Goal: Information Seeking & Learning: Learn about a topic

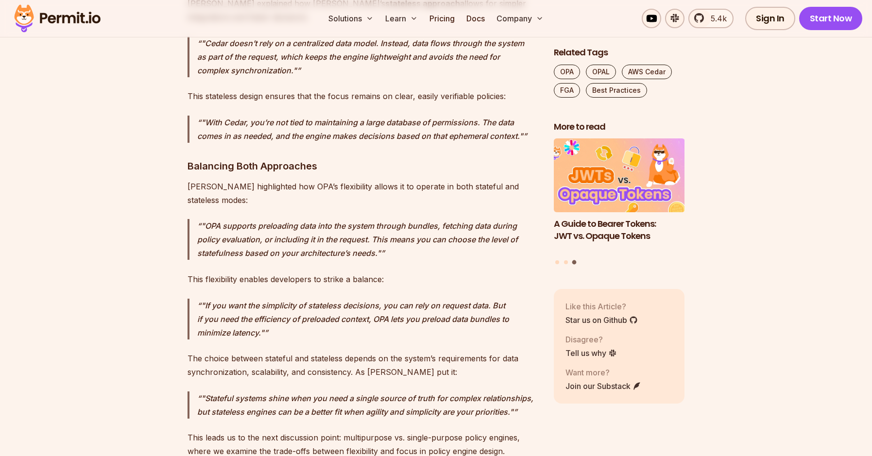
scroll to position [4487, 0]
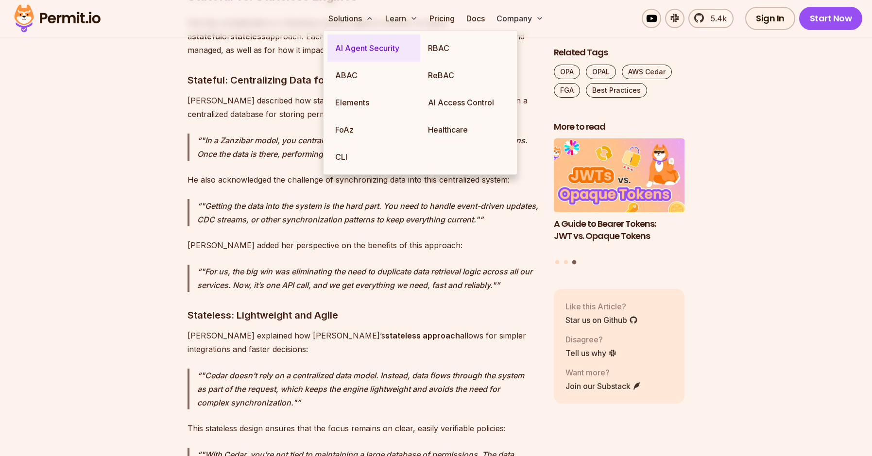
click at [363, 46] on link "AI Agent Security" at bounding box center [373, 47] width 93 height 27
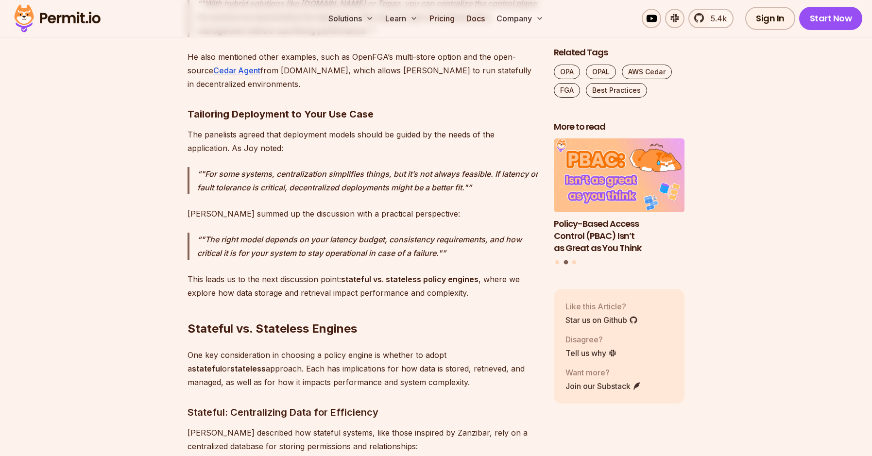
scroll to position [3877, 0]
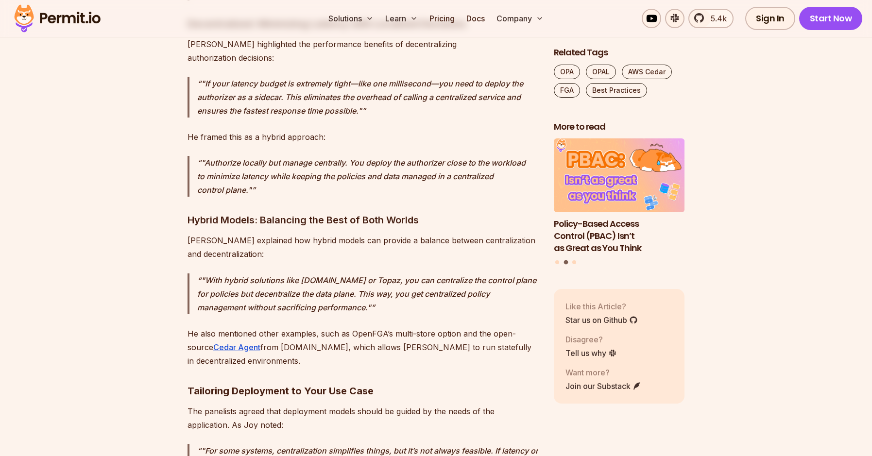
click at [52, 23] on img at bounding box center [57, 18] width 95 height 33
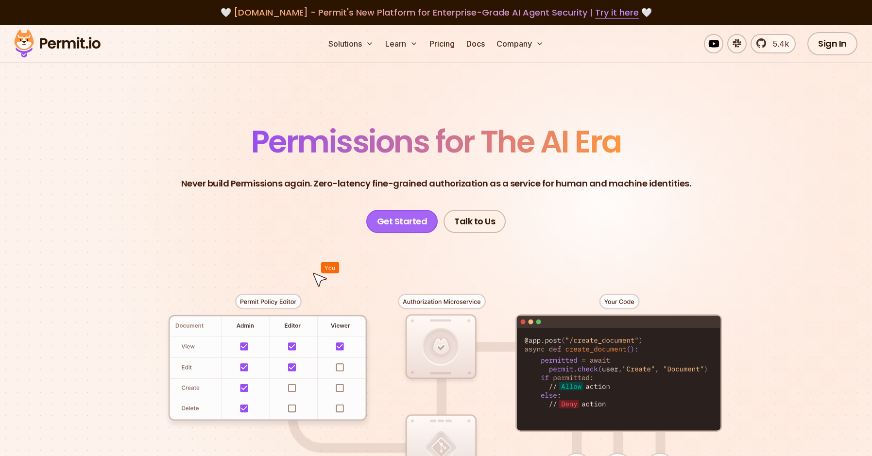
click at [413, 226] on link "Get Started" at bounding box center [402, 221] width 72 height 23
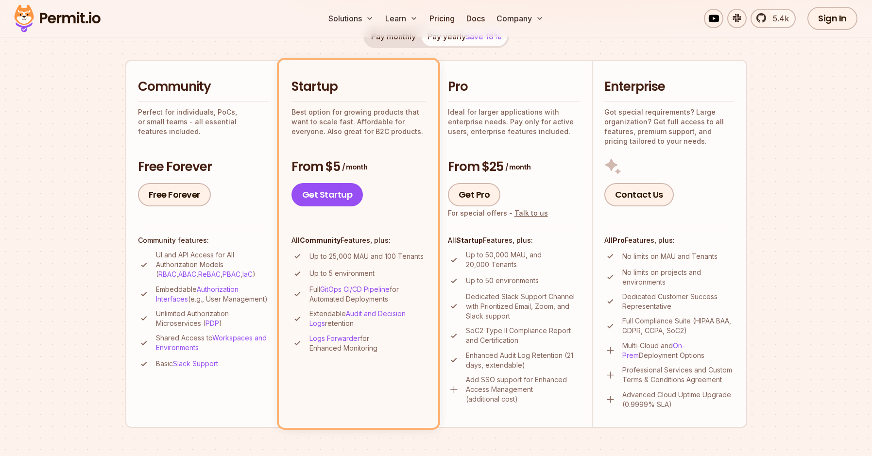
scroll to position [277, 0]
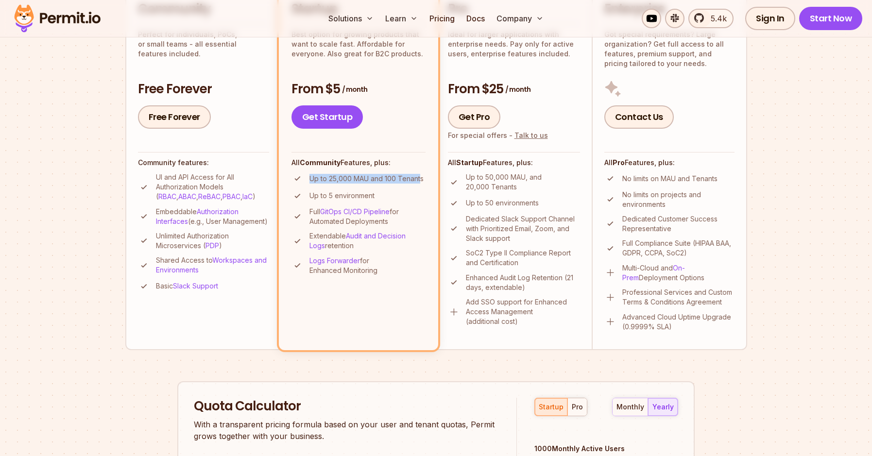
drag, startPoint x: 420, startPoint y: 179, endPoint x: 311, endPoint y: 181, distance: 108.4
click at [311, 181] on p "Up to 25,000 MAU and 100 Tenants" at bounding box center [367, 179] width 114 height 10
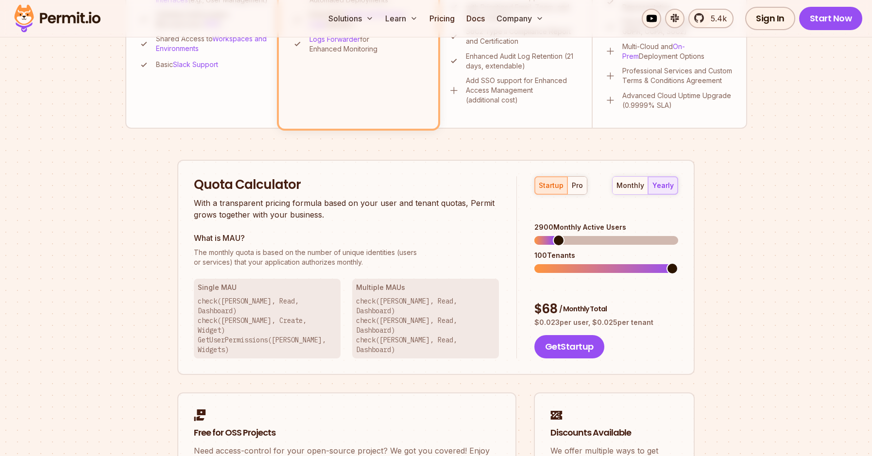
click at [555, 235] on span at bounding box center [559, 241] width 12 height 12
click at [742, 293] on div "Permit Pricing From Free to Predictable Scaling From a startup with 100 users t…" at bounding box center [436, 79] width 622 height 919
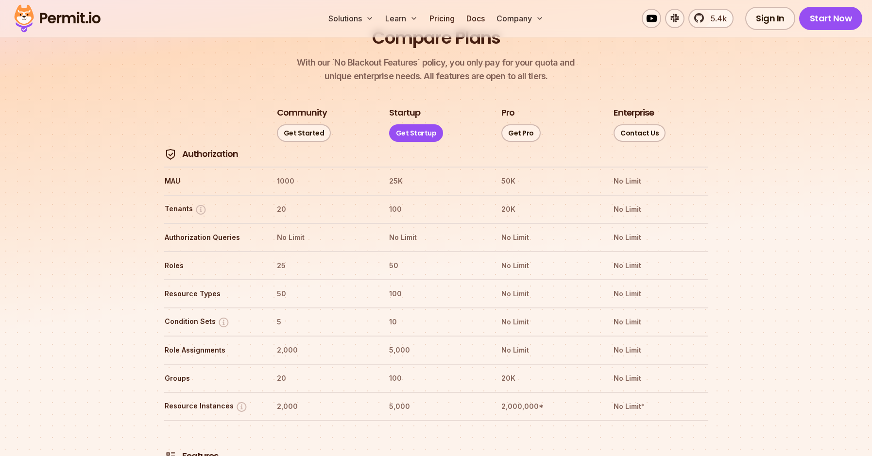
scroll to position [1052, 0]
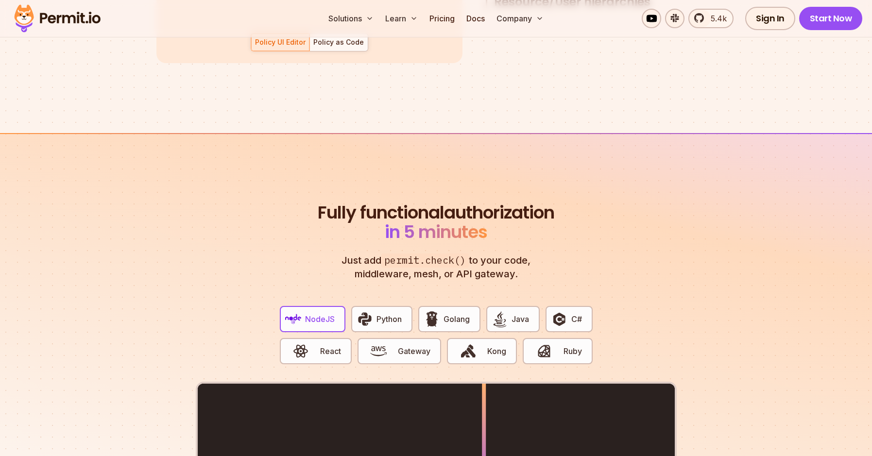
scroll to position [1772, 0]
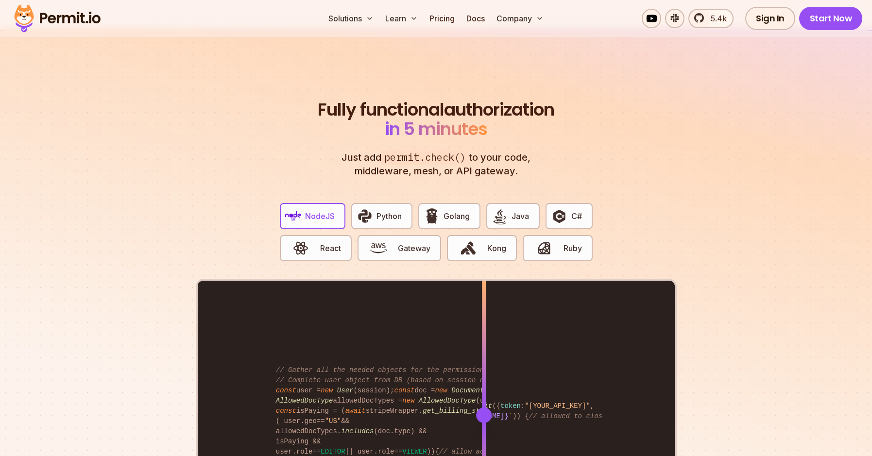
click at [779, 168] on section "Fully functional authorization in 5 minutes Just add permit.check() to your cod…" at bounding box center [436, 333] width 872 height 607
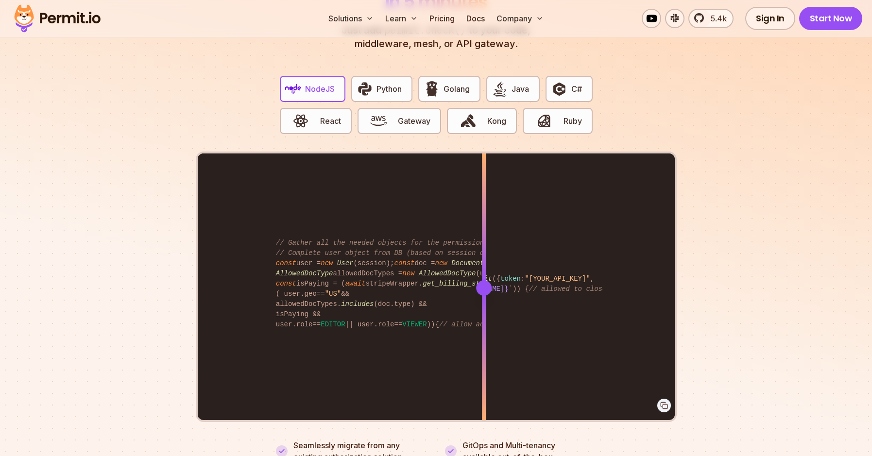
scroll to position [1939, 0]
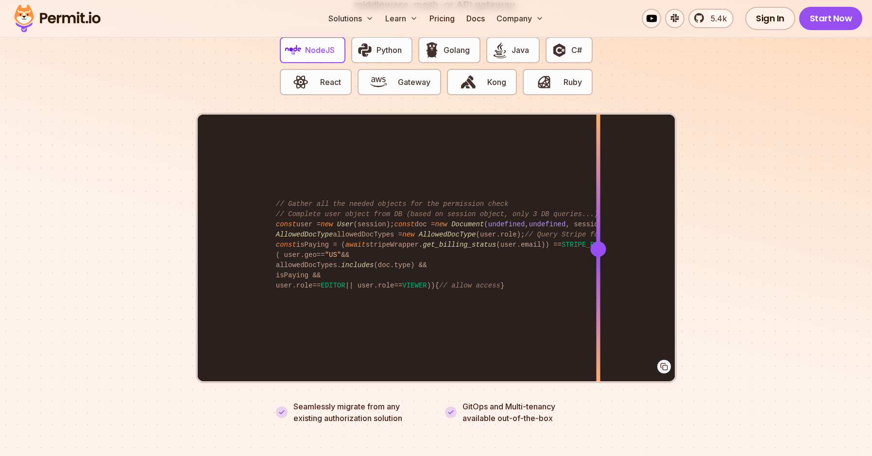
drag, startPoint x: 489, startPoint y: 233, endPoint x: 598, endPoint y: 274, distance: 116.5
click at [598, 274] on div at bounding box center [598, 249] width 4 height 268
click at [720, 271] on section "Fully functional authorization in 5 minutes Just add permit.check() to your cod…" at bounding box center [436, 167] width 872 height 607
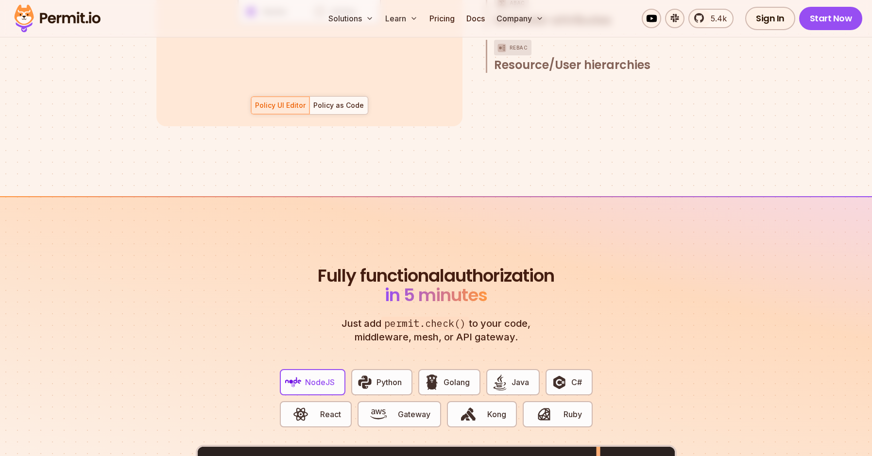
scroll to position [1883, 0]
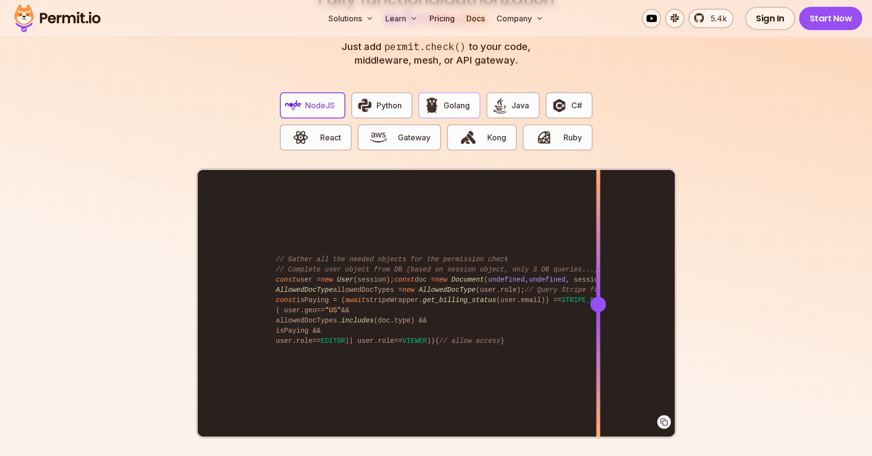
click at [438, 97] on img "button" at bounding box center [432, 105] width 17 height 17
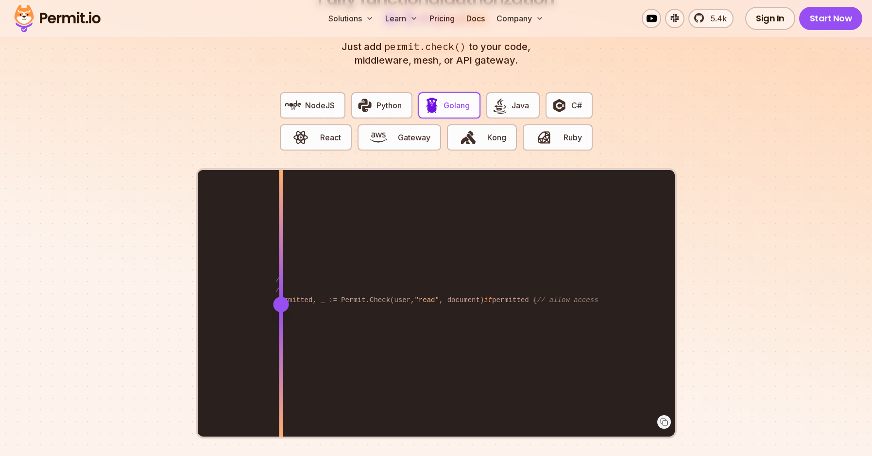
drag, startPoint x: 488, startPoint y: 292, endPoint x: 603, endPoint y: 289, distance: 115.7
click at [280, 300] on div at bounding box center [281, 305] width 16 height 16
click at [729, 273] on section "Fully functional authorization in 5 minutes Just add permit.check() to your cod…" at bounding box center [436, 222] width 872 height 607
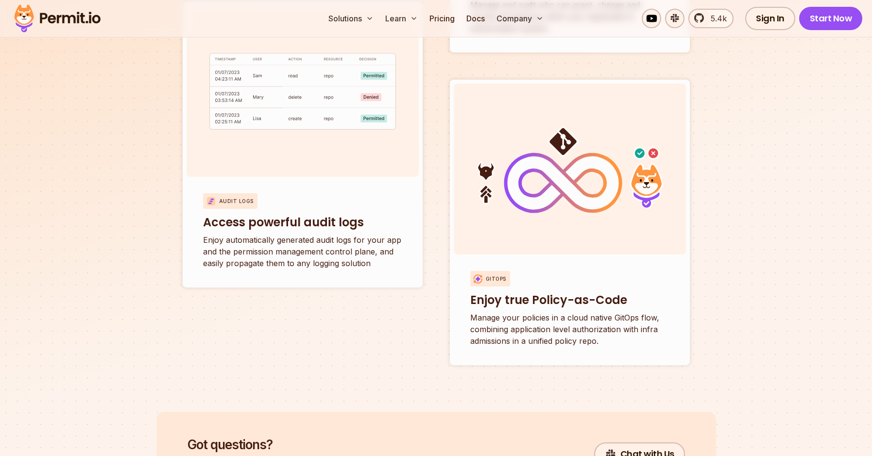
scroll to position [3702, 0]
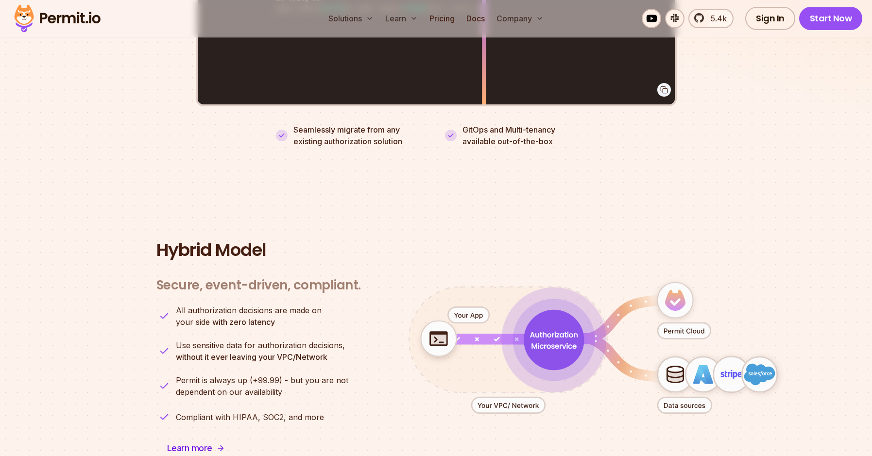
scroll to position [2382, 0]
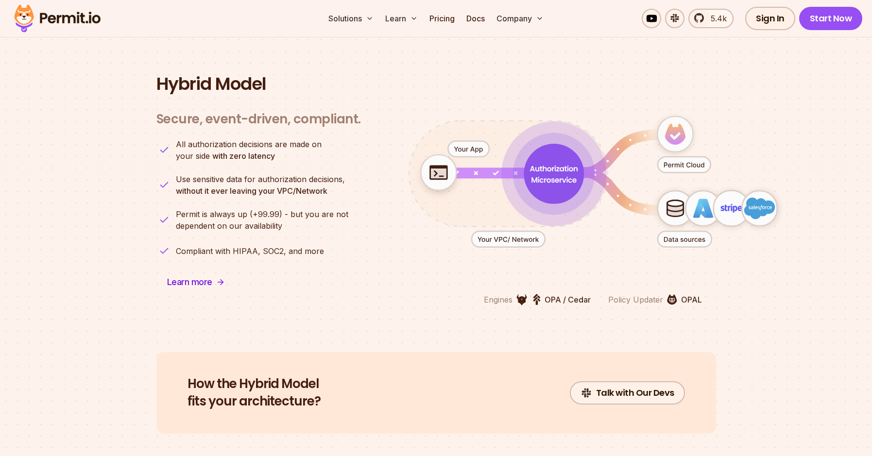
drag, startPoint x: 481, startPoint y: 127, endPoint x: 816, endPoint y: 314, distance: 384.6
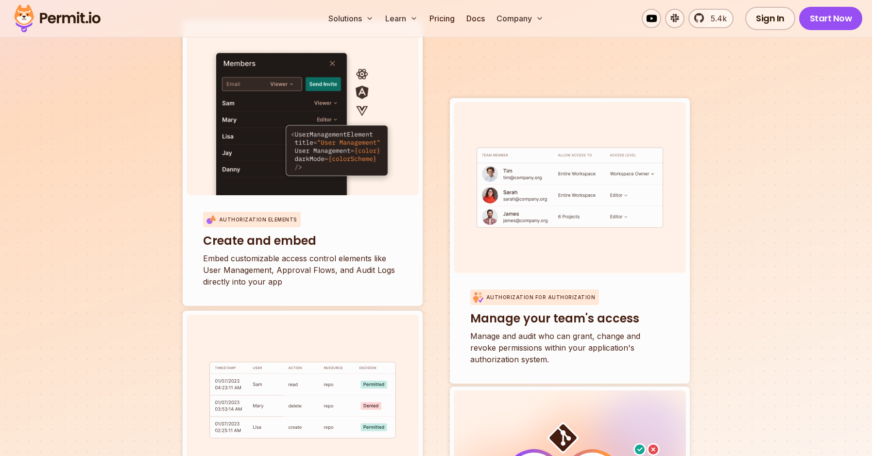
scroll to position [3490, 0]
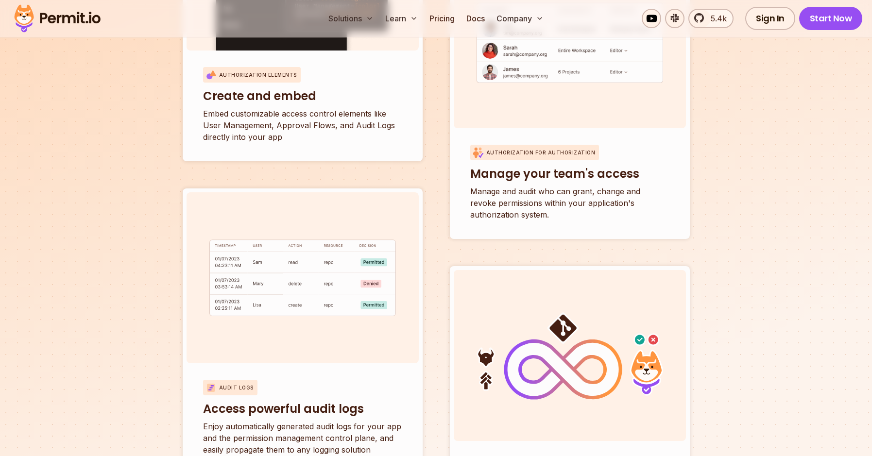
click at [84, 16] on img at bounding box center [57, 18] width 95 height 33
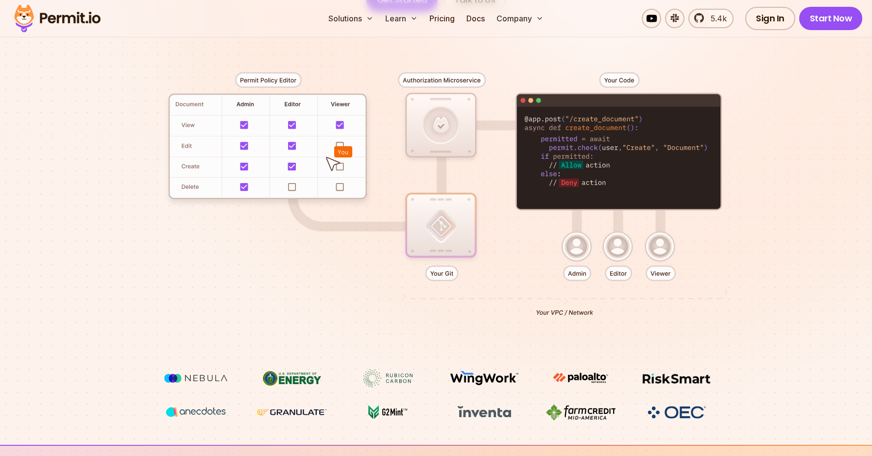
scroll to position [0, 0]
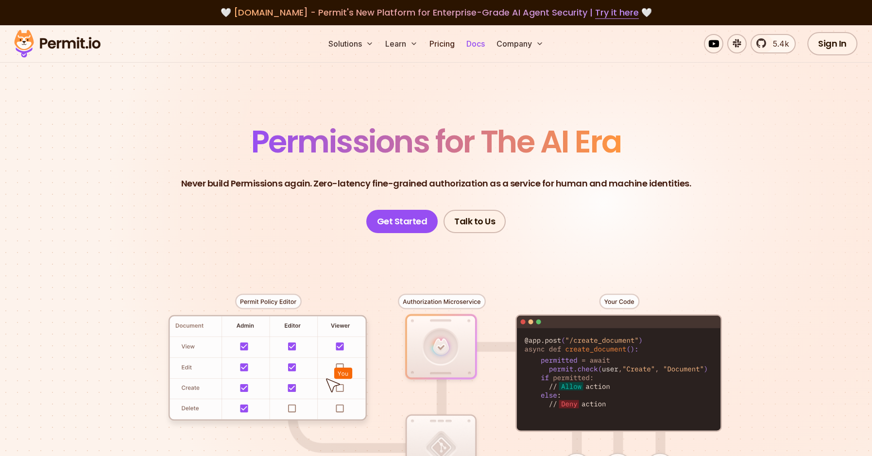
click at [476, 41] on link "Docs" at bounding box center [476, 43] width 26 height 19
click at [499, 215] on link "Talk to Us" at bounding box center [475, 221] width 62 height 23
click at [441, 46] on link "Pricing" at bounding box center [442, 43] width 33 height 19
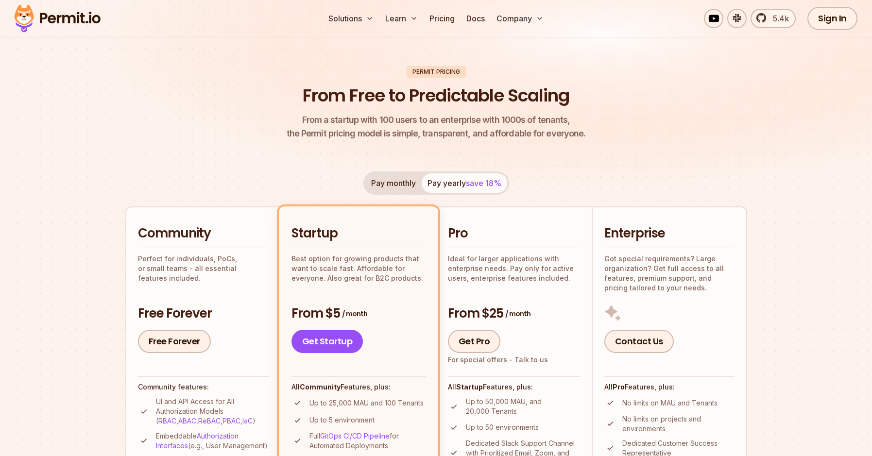
scroll to position [111, 0]
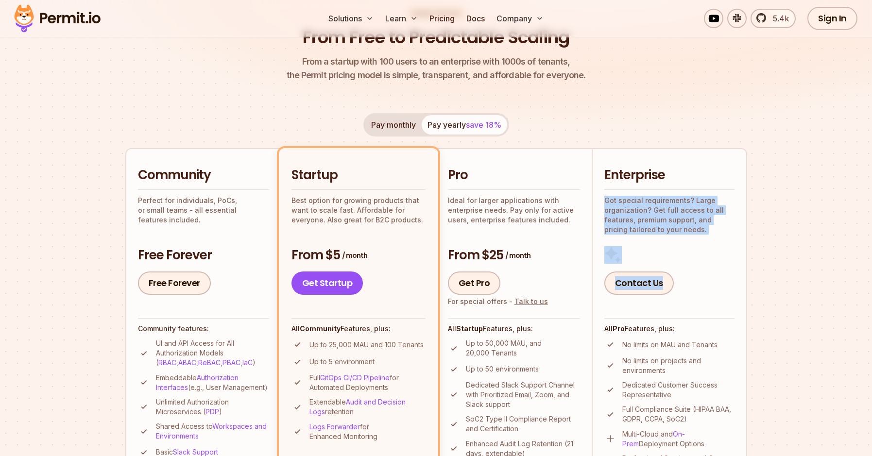
drag, startPoint x: 712, startPoint y: 197, endPoint x: 722, endPoint y: 297, distance: 100.6
click at [722, 297] on li "Enterprise Got special requirements? Large organization? Get full access to all…" at bounding box center [669, 332] width 155 height 368
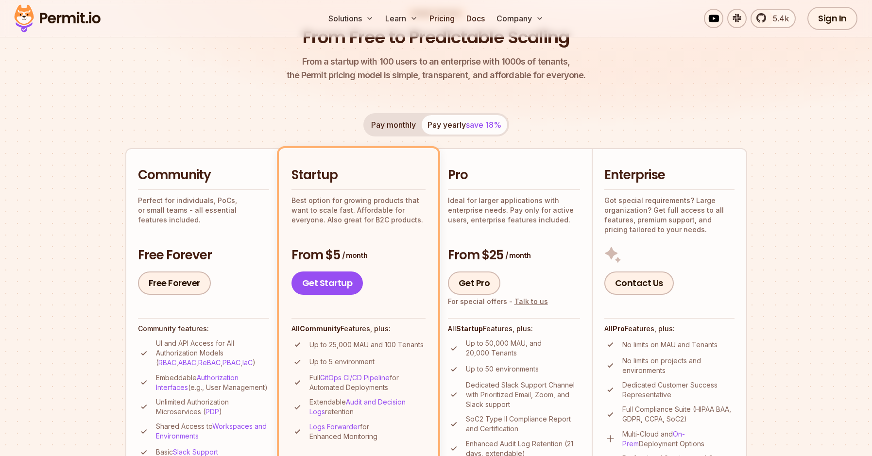
click at [722, 297] on li "Enterprise Got special requirements? Large organization? Get full access to all…" at bounding box center [669, 332] width 155 height 368
drag, startPoint x: 727, startPoint y: 328, endPoint x: 718, endPoint y: 183, distance: 145.5
click at [718, 183] on li "Enterprise Got special requirements? Large organization? Get full access to all…" at bounding box center [669, 332] width 155 height 368
click at [718, 183] on h2 "Enterprise" at bounding box center [669, 175] width 130 height 17
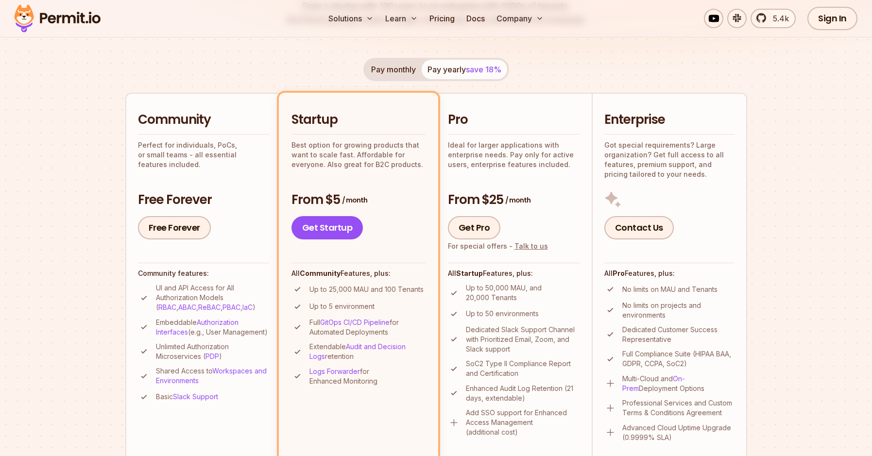
scroll to position [222, 0]
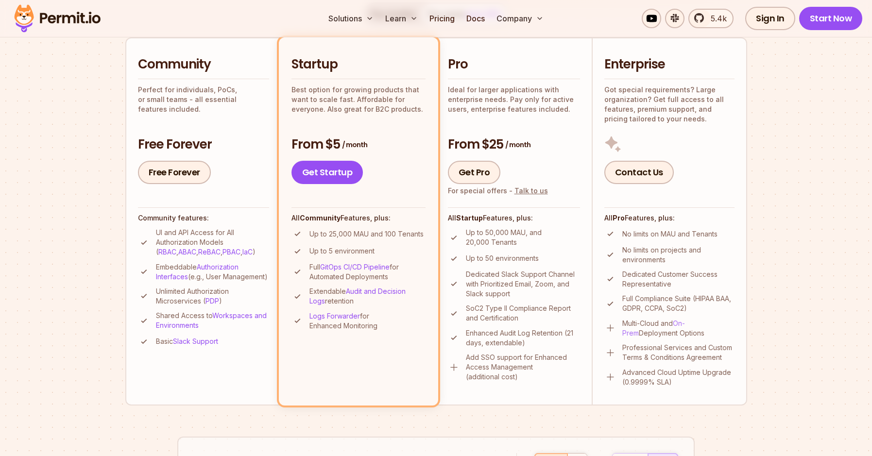
click at [685, 322] on link "On-Prem" at bounding box center [653, 328] width 63 height 18
